Goal: Book appointment/travel/reservation

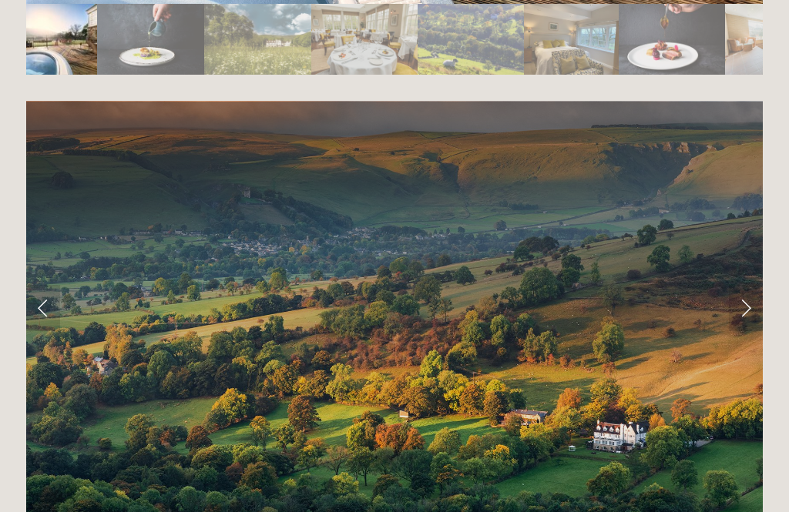
scroll to position [2994, 0]
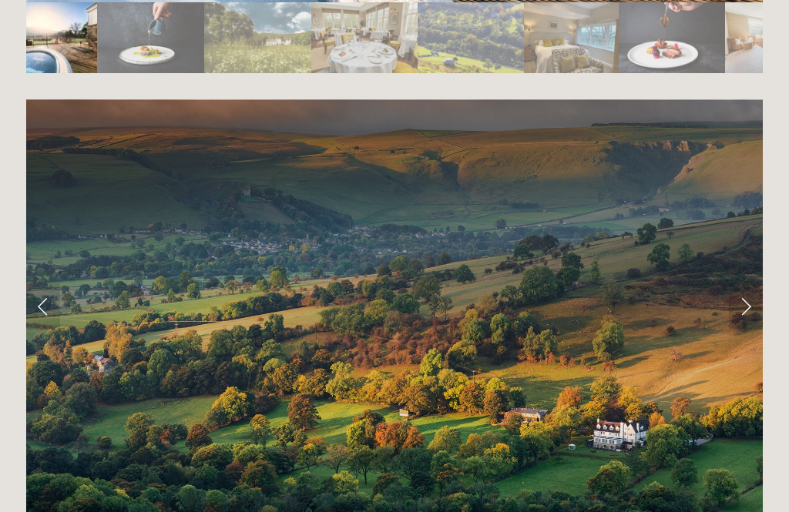
click at [751, 284] on link "Next Slide" at bounding box center [746, 307] width 34 height 46
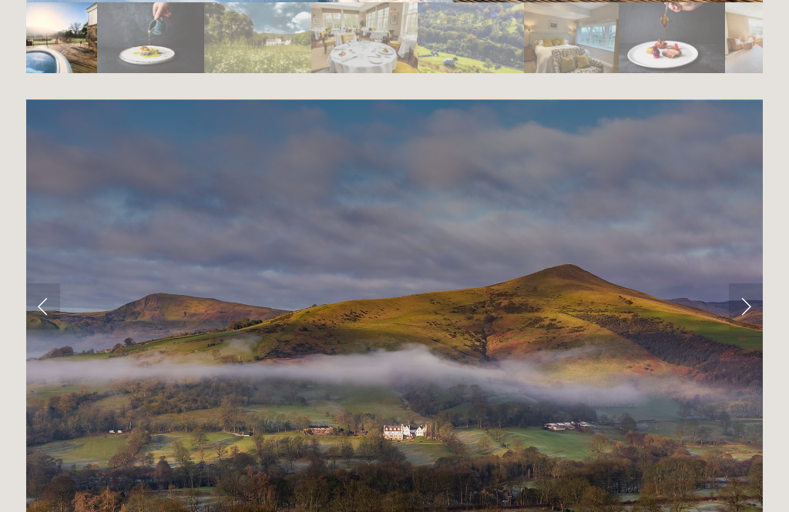
click at [754, 284] on link "Next Slide" at bounding box center [746, 307] width 34 height 46
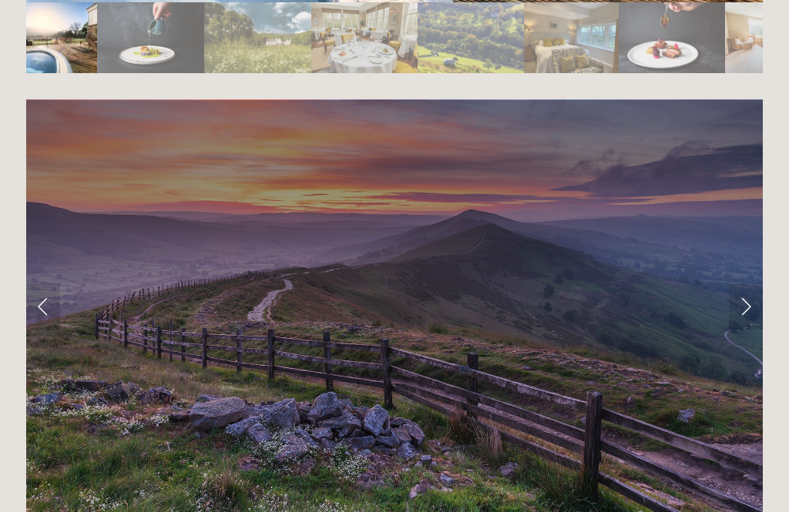
click at [749, 284] on link "Next Slide" at bounding box center [746, 307] width 34 height 46
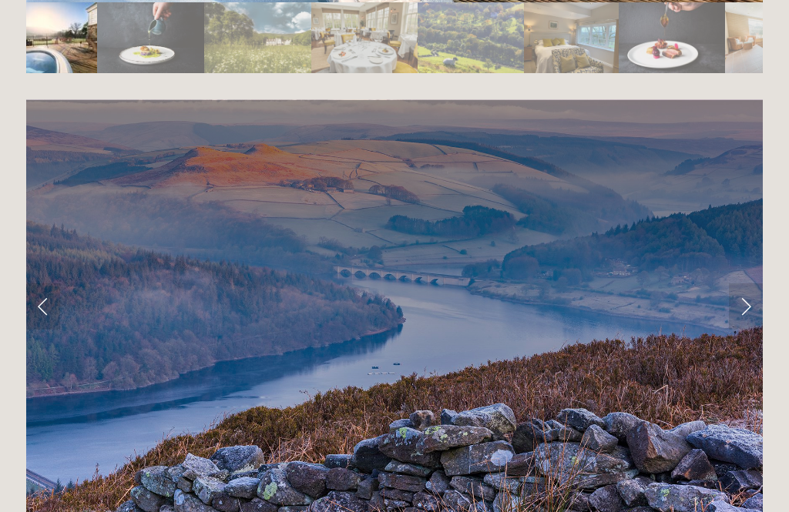
click at [749, 284] on link "Next Slide" at bounding box center [746, 307] width 34 height 46
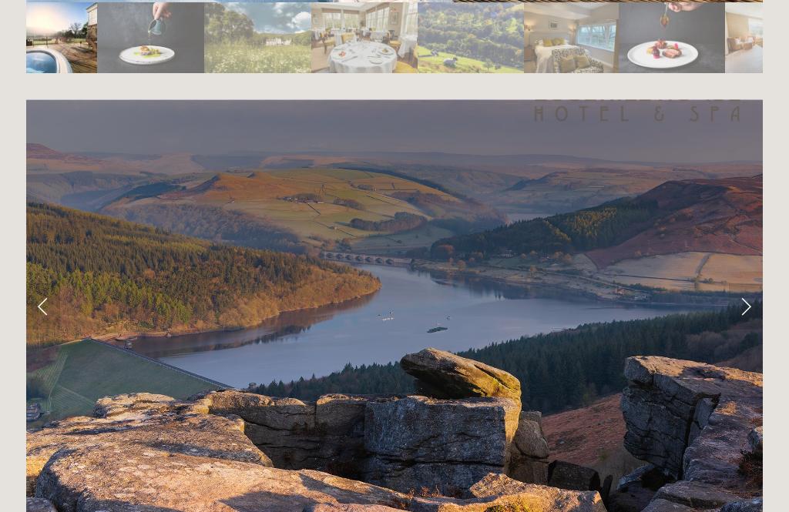
click at [757, 284] on link "Next Slide" at bounding box center [746, 307] width 34 height 46
click at [751, 284] on link "Next Slide" at bounding box center [746, 307] width 34 height 46
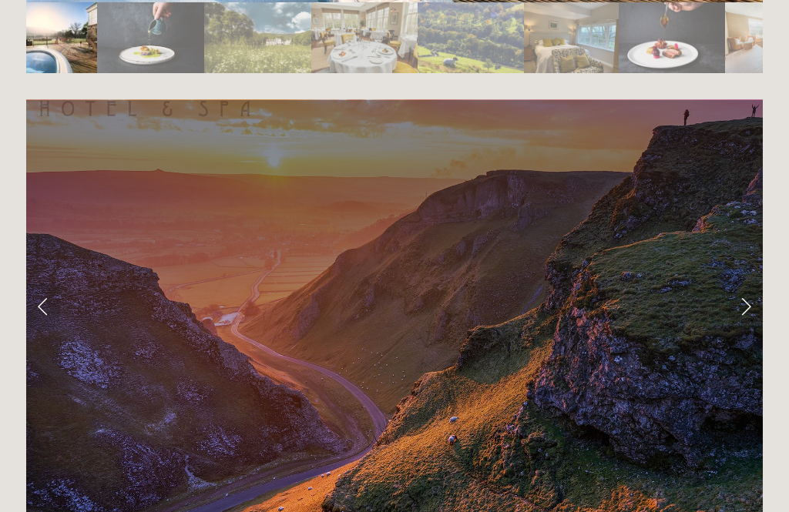
click at [744, 284] on link "Next Slide" at bounding box center [746, 307] width 34 height 46
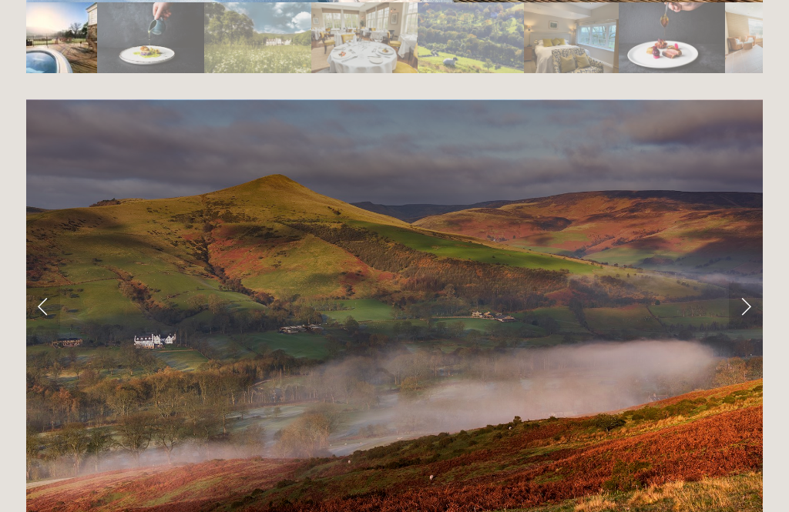
click at [749, 284] on link "Next Slide" at bounding box center [746, 307] width 34 height 46
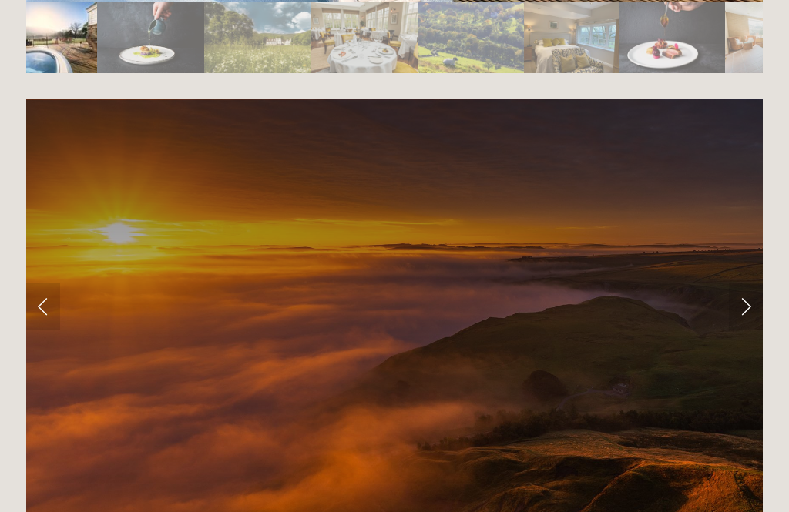
click at [750, 284] on link "Next Slide" at bounding box center [746, 307] width 34 height 46
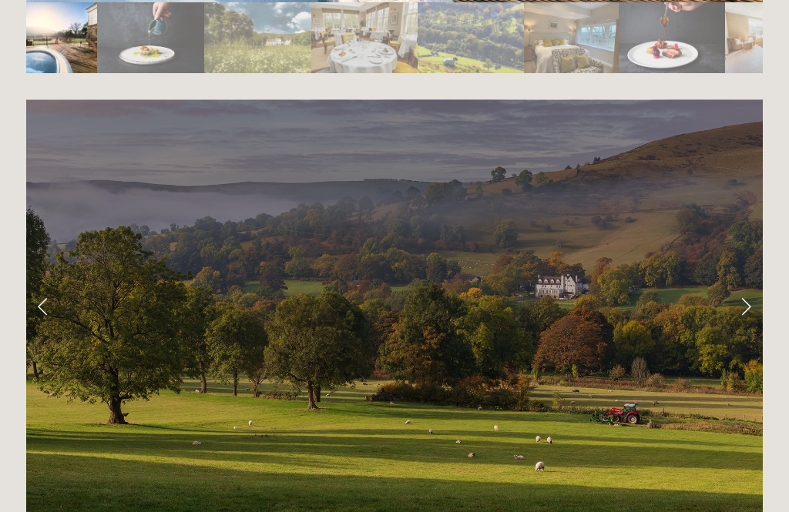
click at [748, 284] on link "Next Slide" at bounding box center [746, 307] width 34 height 46
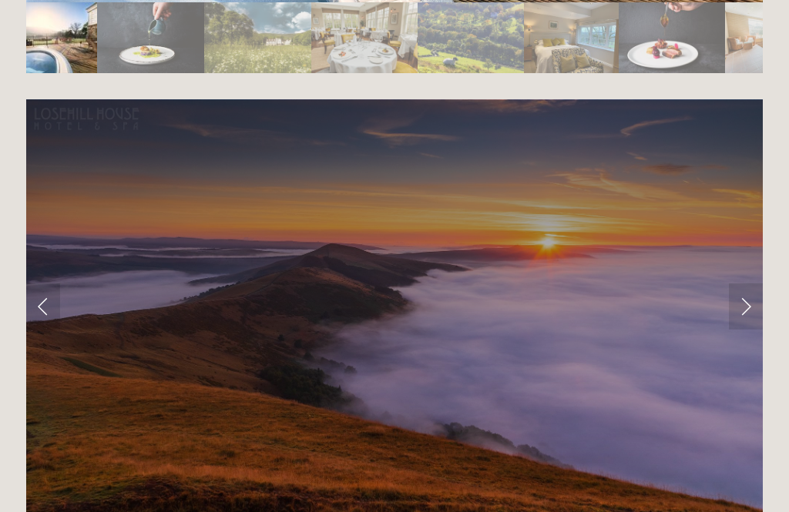
click at [754, 284] on link "Next Slide" at bounding box center [746, 307] width 34 height 46
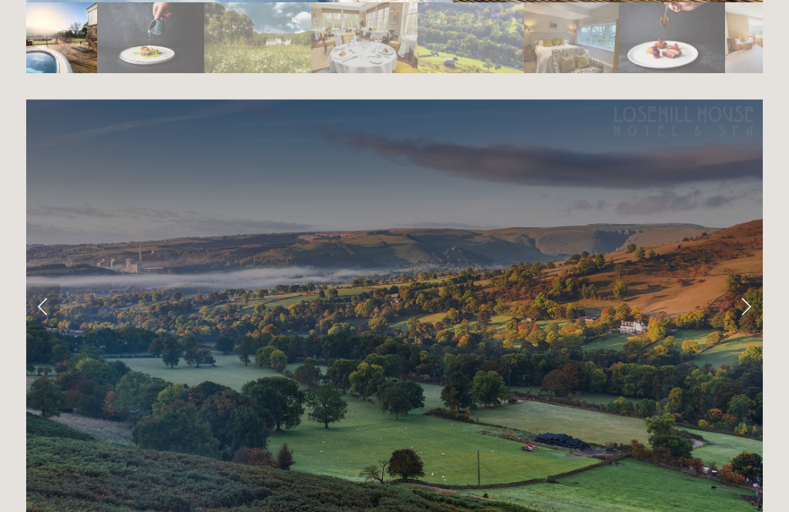
click at [750, 284] on link "Next Slide" at bounding box center [746, 307] width 34 height 46
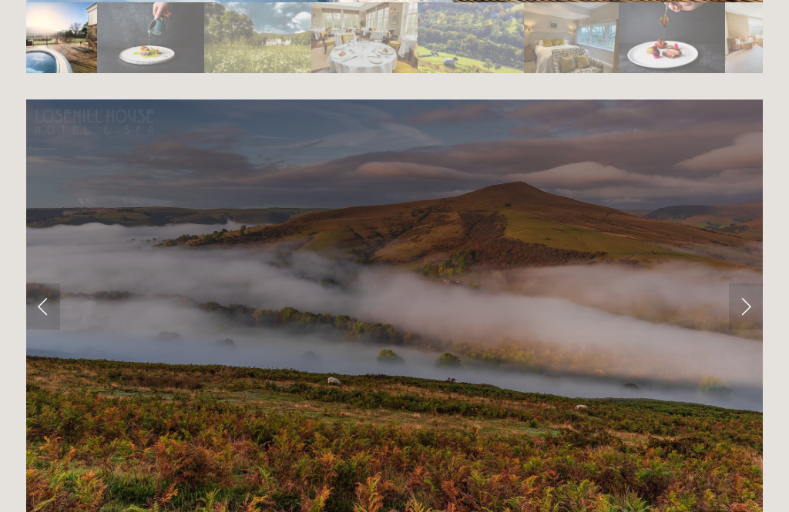
click at [741, 284] on link "Next Slide" at bounding box center [746, 307] width 34 height 46
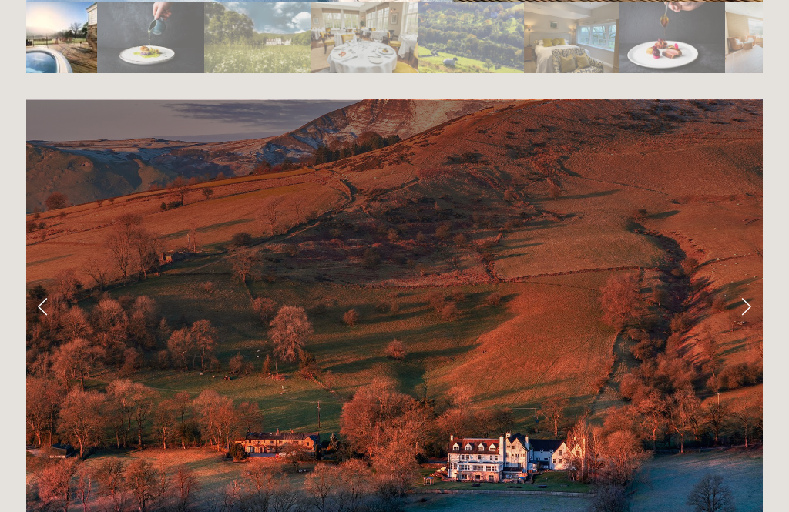
click at [745, 284] on link "Next Slide" at bounding box center [746, 307] width 34 height 46
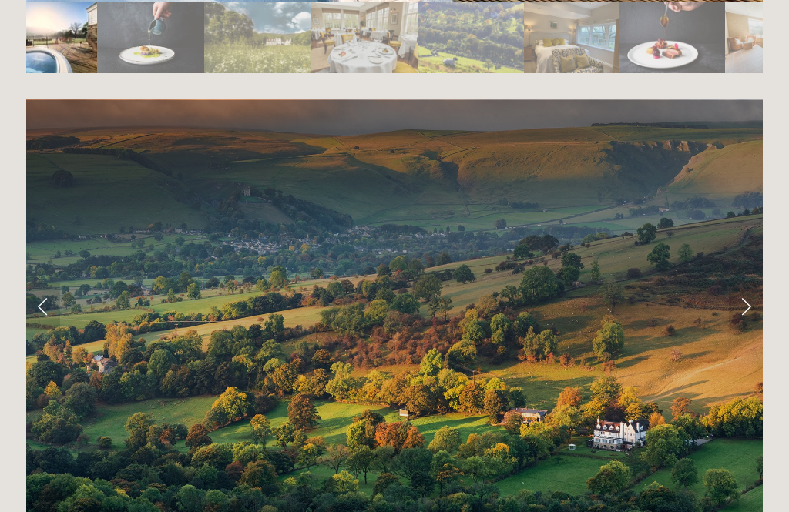
click at [750, 284] on link "Next Slide" at bounding box center [746, 307] width 34 height 46
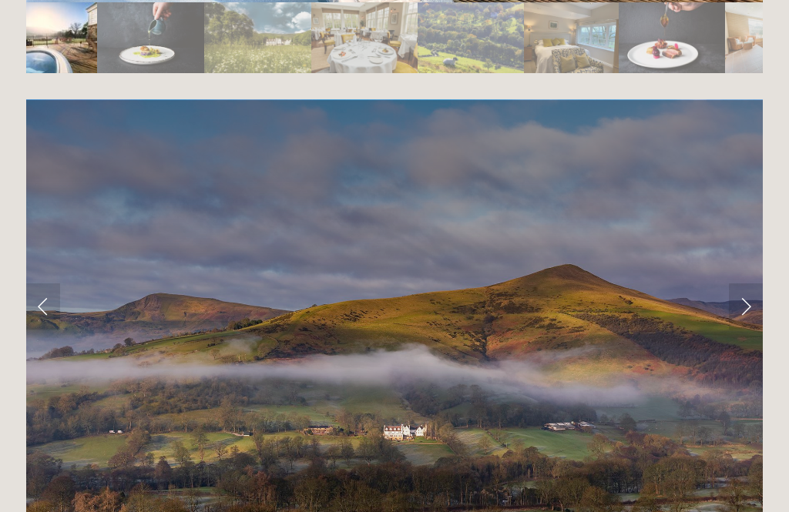
click at [749, 284] on link "Next Slide" at bounding box center [746, 307] width 34 height 46
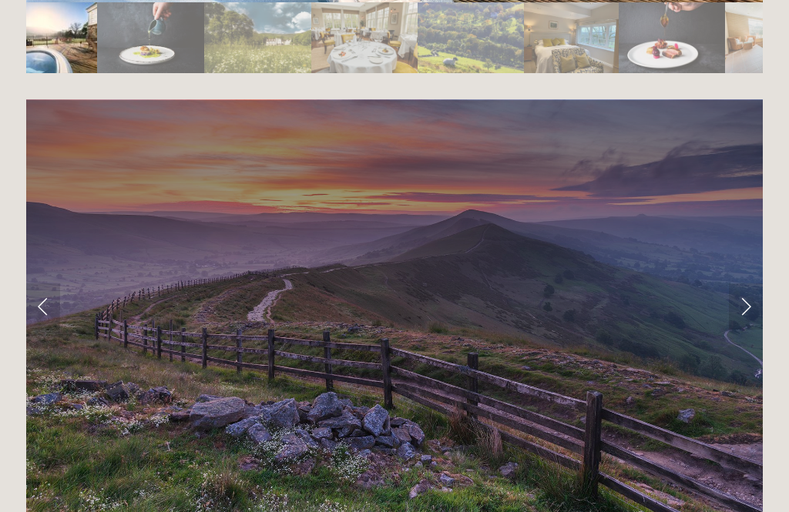
click at [750, 284] on link "Next Slide" at bounding box center [746, 307] width 34 height 46
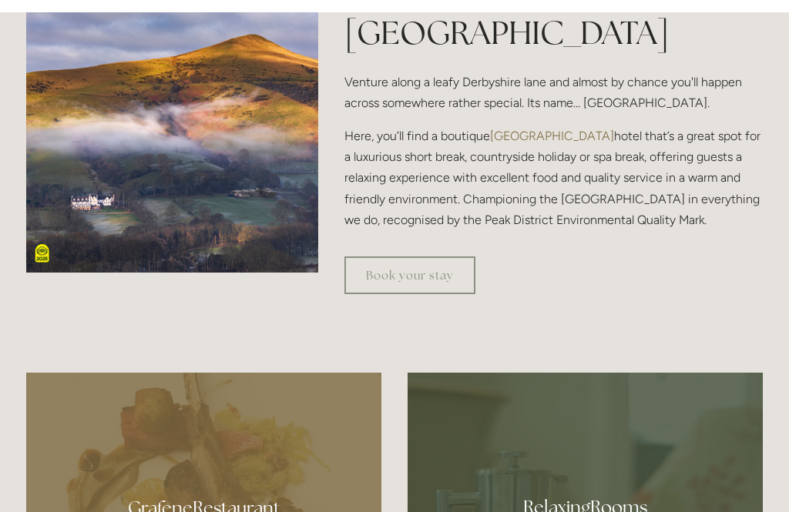
scroll to position [528, 0]
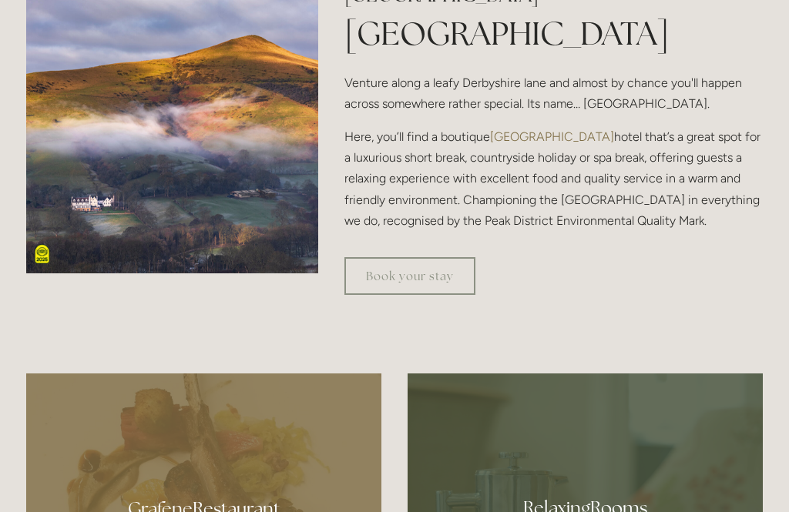
click at [411, 295] on link "Book your stay" at bounding box center [409, 276] width 131 height 38
